Goal: Check status: Check status

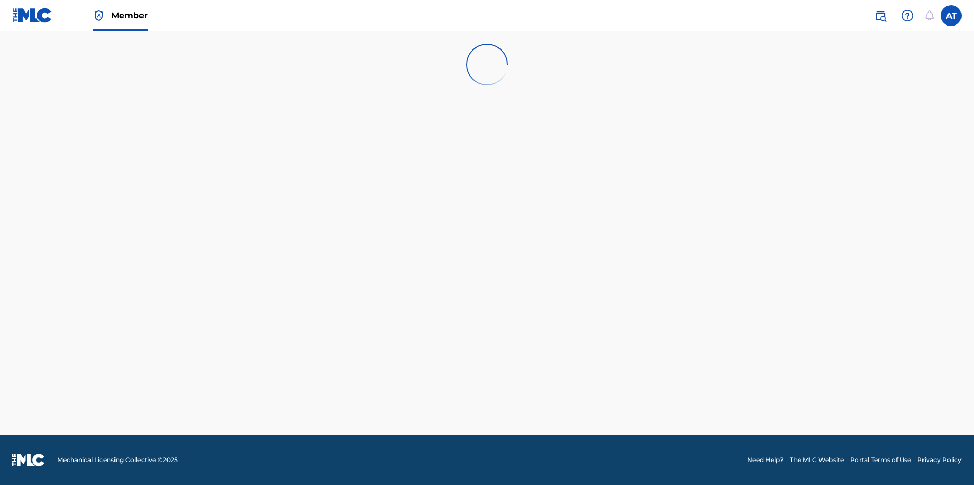
click at [332, 371] on main at bounding box center [487, 232] width 974 height 403
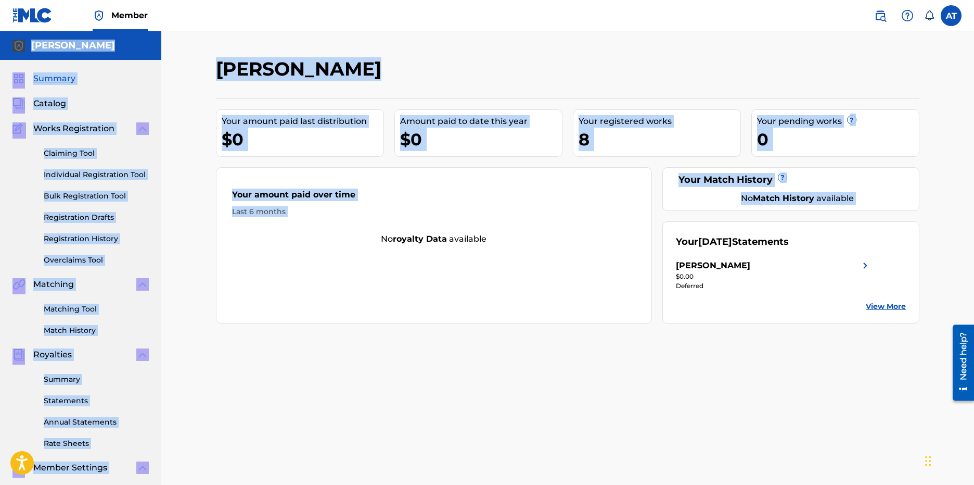
click at [387, 180] on div "Your amount paid over time Last 6 months" at bounding box center [434, 203] width 435 height 60
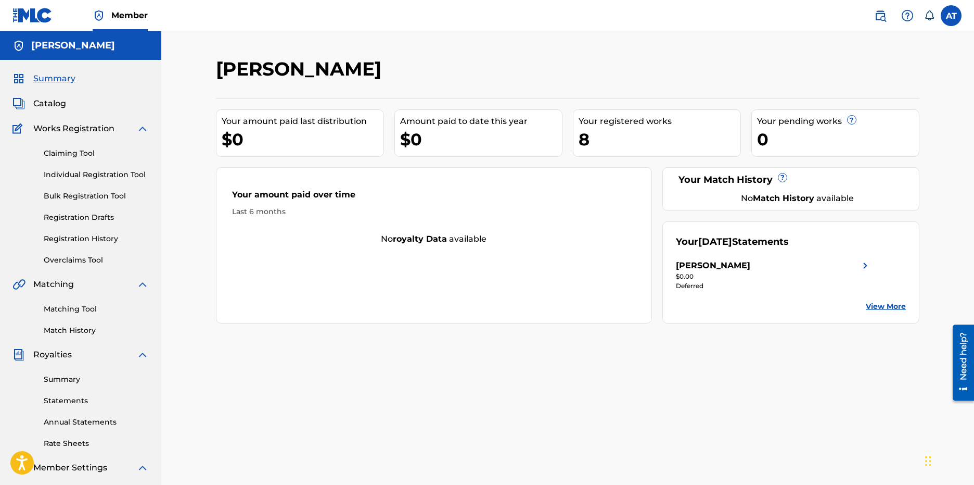
click at [692, 275] on div "$0.00" at bounding box center [774, 276] width 196 height 9
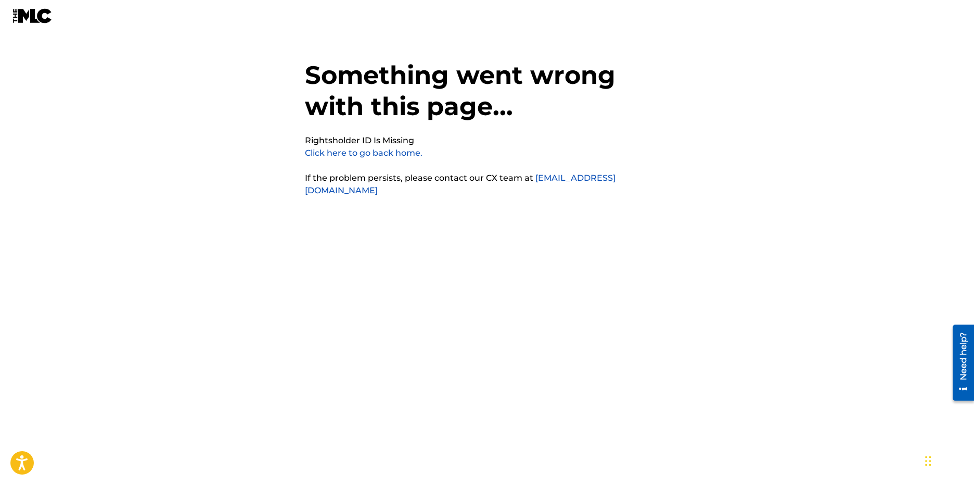
click at [339, 150] on link "Click here to go back home." at bounding box center [364, 153] width 118 height 10
